Goal: Find contact information: Find contact information

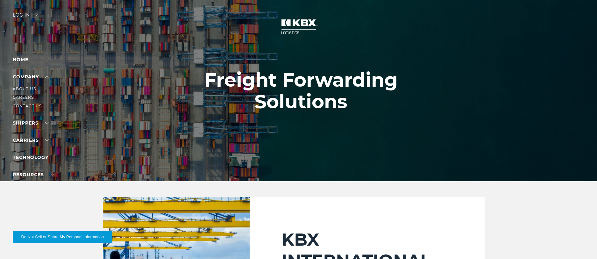
click at [35, 105] on link "Contact Us" at bounding box center [27, 105] width 29 height 5
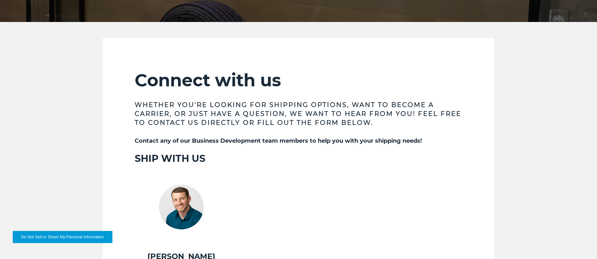
scroll to position [32, 0]
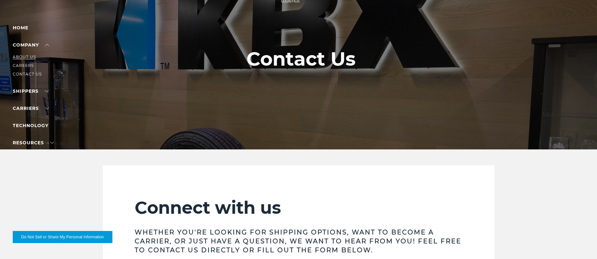
click at [29, 56] on link "About Us" at bounding box center [24, 56] width 23 height 5
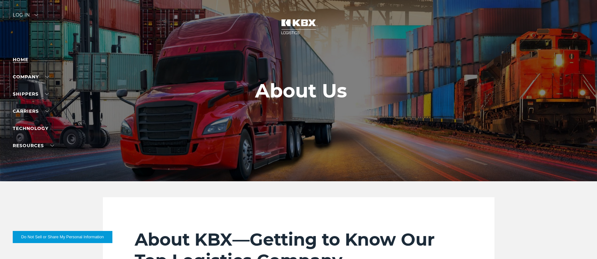
click at [22, 60] on link "Home" at bounding box center [21, 60] width 16 height 6
